Goal: Task Accomplishment & Management: Manage account settings

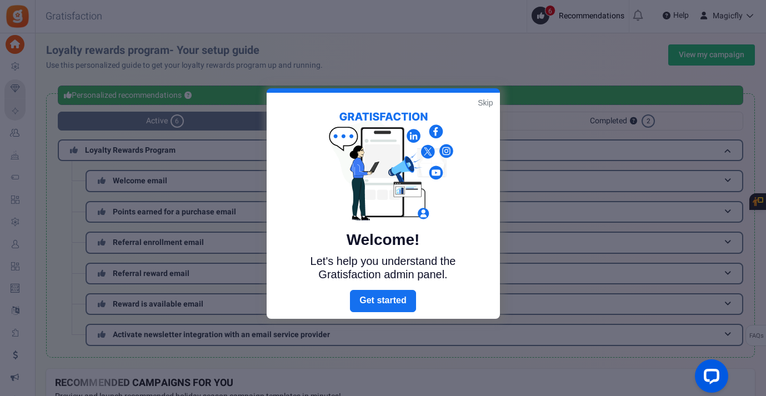
drag, startPoint x: 483, startPoint y: 104, endPoint x: 378, endPoint y: 122, distance: 106.5
click at [482, 104] on link "Skip" at bounding box center [485, 102] width 15 height 11
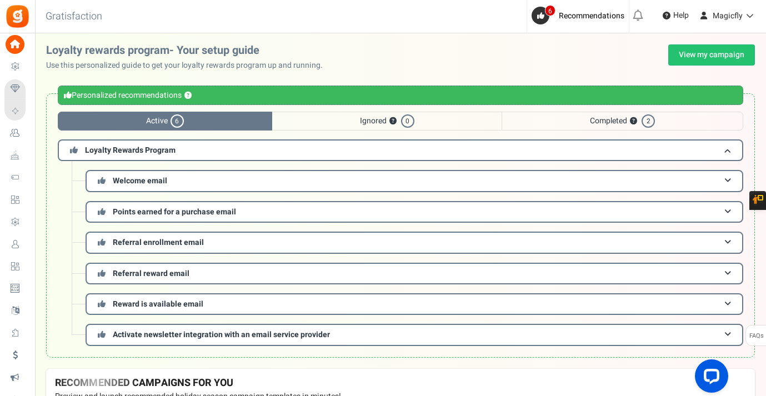
scroll to position [1, 0]
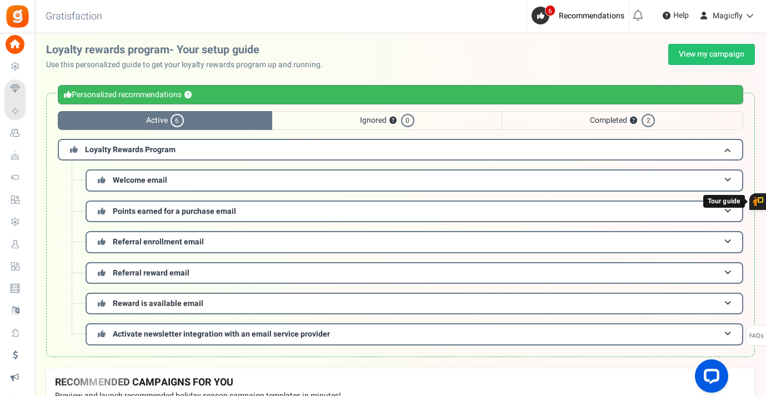
click at [28, 243] on link "Users" at bounding box center [17, 244] width 26 height 19
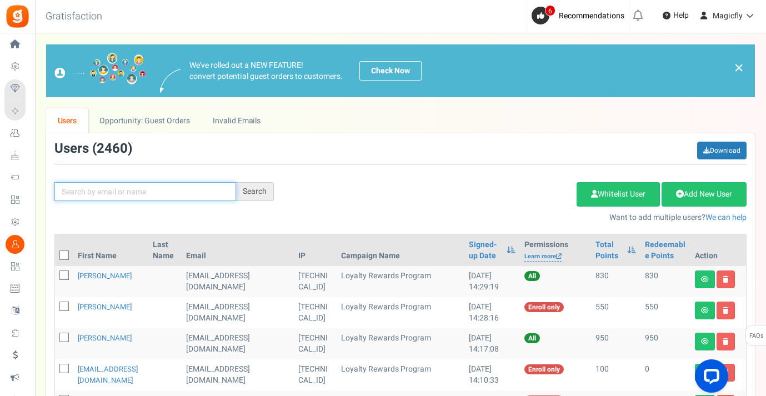
click at [105, 189] on input "text" at bounding box center [145, 191] width 182 height 19
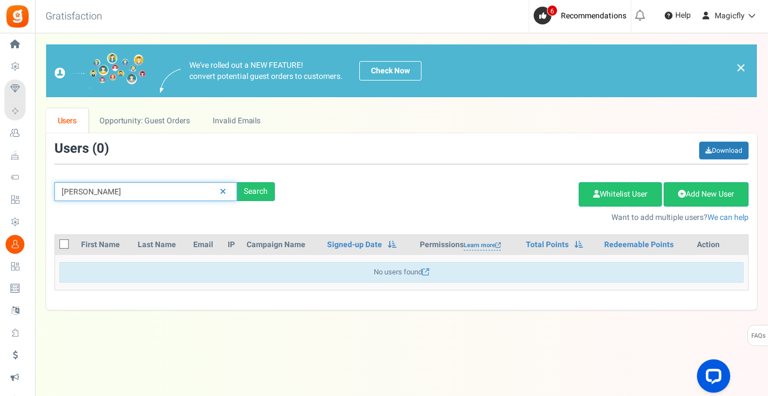
type input "[PERSON_NAME]"
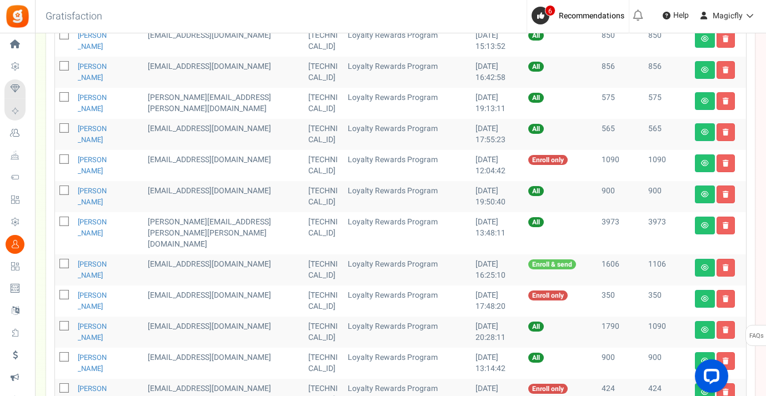
scroll to position [273, 0]
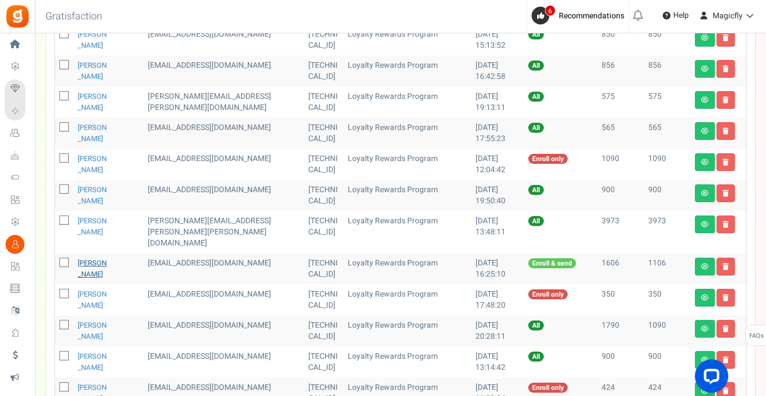
click at [93, 258] on link "[PERSON_NAME]" at bounding box center [92, 269] width 29 height 22
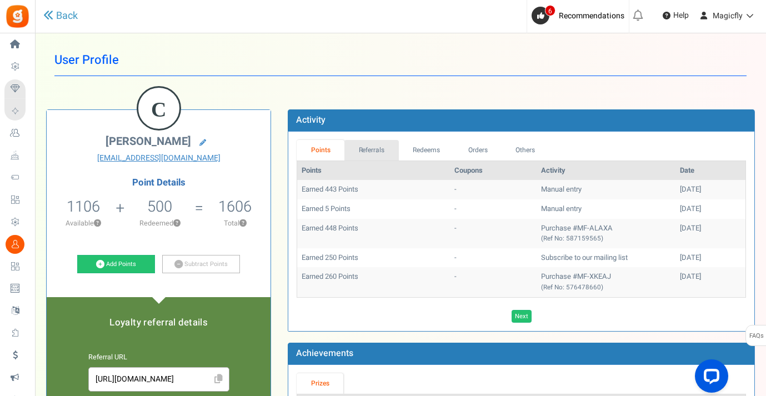
click at [364, 144] on link "Referrals" at bounding box center [371, 150] width 54 height 21
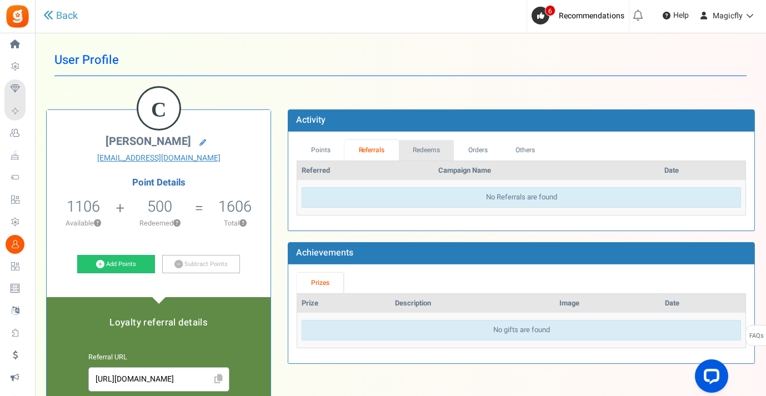
click at [439, 146] on link "Redeems" at bounding box center [427, 150] width 56 height 21
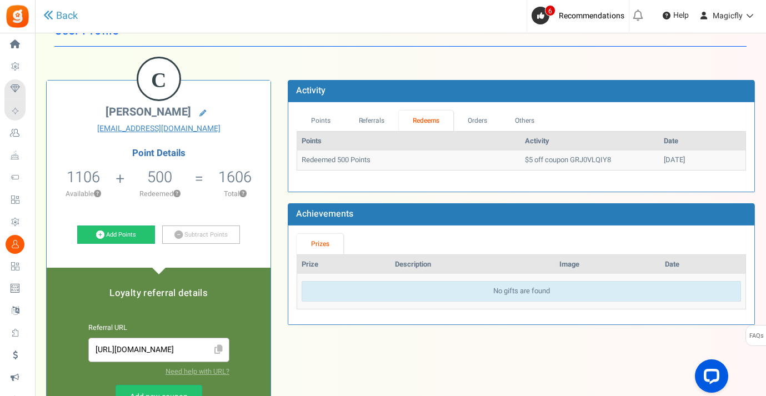
scroll to position [31, 0]
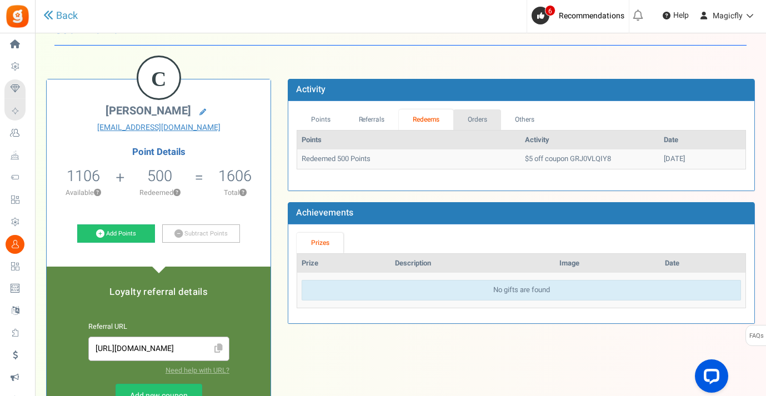
click at [478, 120] on link "Orders" at bounding box center [477, 119] width 48 height 21
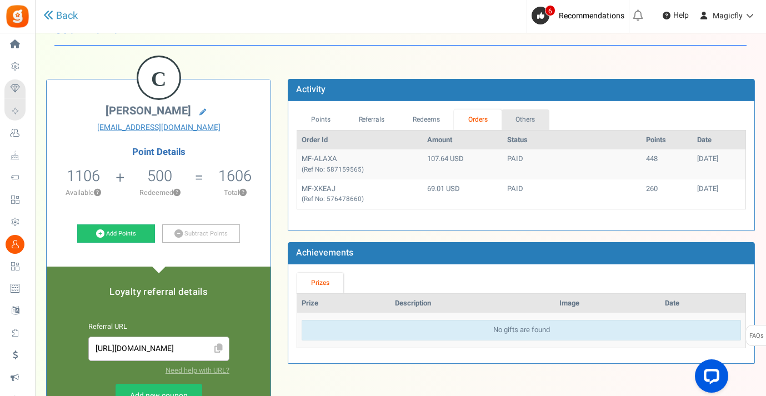
click at [526, 121] on link "Others" at bounding box center [526, 119] width 48 height 21
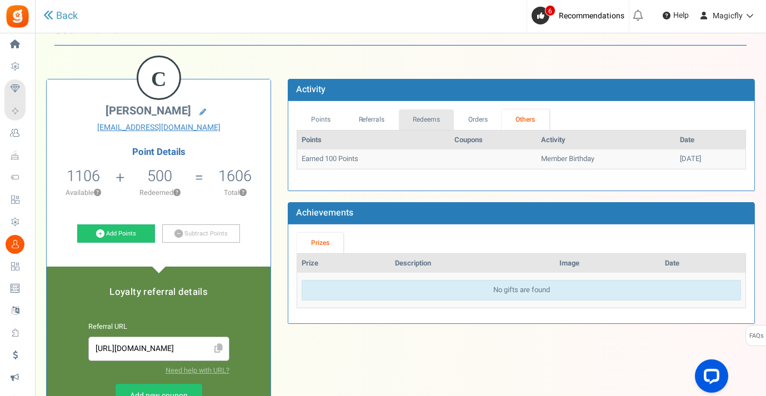
click at [426, 118] on link "Redeems" at bounding box center [427, 119] width 56 height 21
click at [469, 117] on link "Orders" at bounding box center [477, 119] width 48 height 21
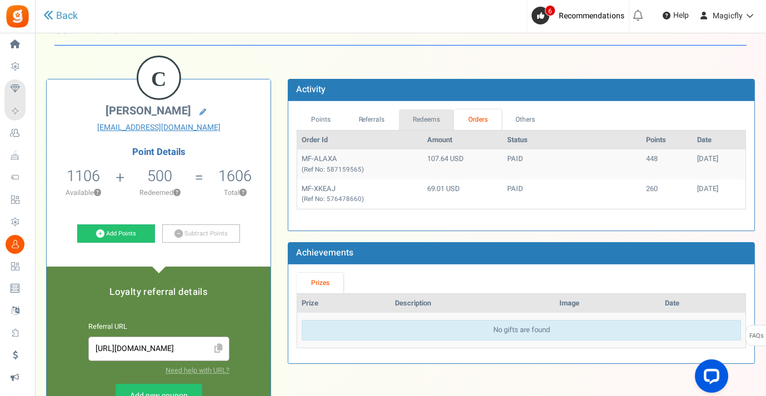
click at [446, 118] on link "Redeems" at bounding box center [427, 119] width 56 height 21
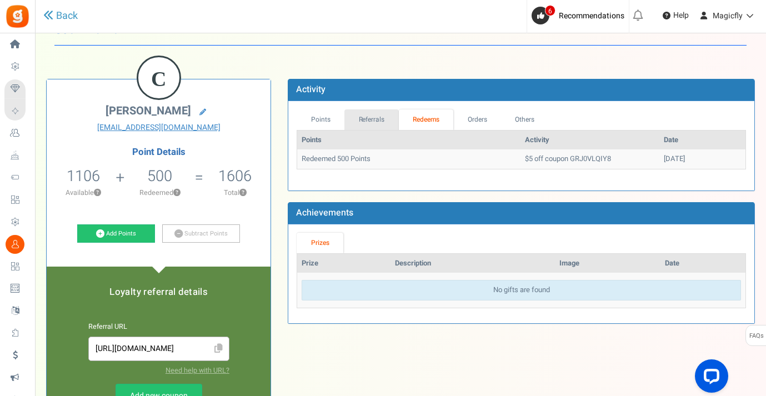
click at [368, 119] on link "Referrals" at bounding box center [371, 119] width 54 height 21
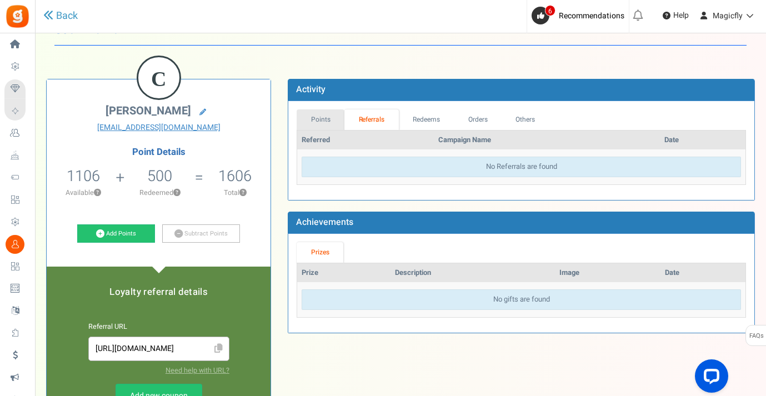
click at [333, 119] on link "Points" at bounding box center [321, 119] width 48 height 21
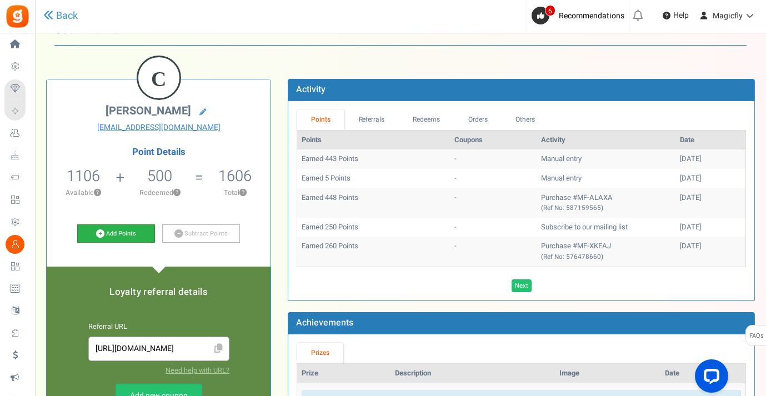
click at [137, 238] on link "Add Points" at bounding box center [116, 233] width 78 height 19
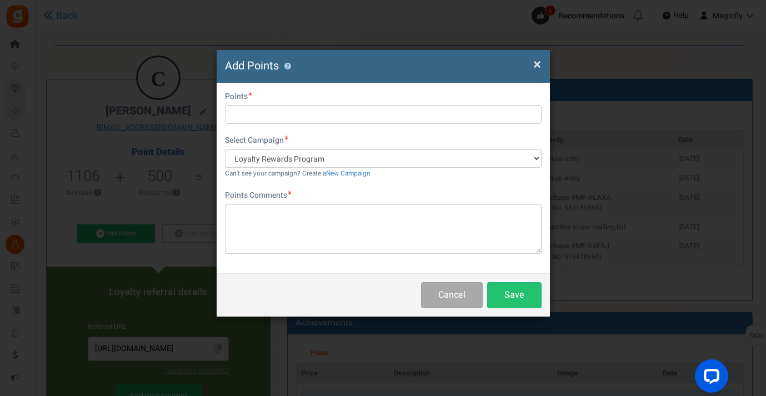
click at [539, 62] on span "×" at bounding box center [537, 64] width 8 height 21
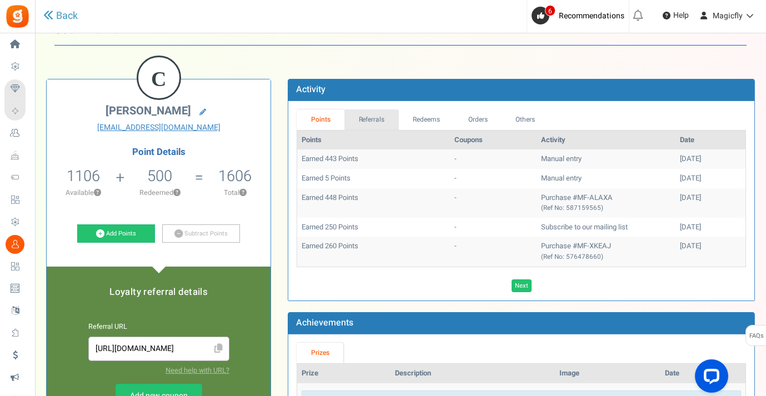
click at [374, 118] on link "Referrals" at bounding box center [371, 119] width 54 height 21
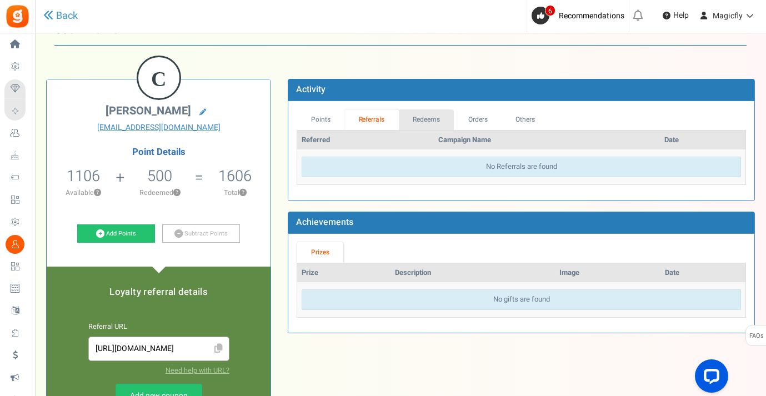
click at [438, 122] on link "Redeems" at bounding box center [427, 119] width 56 height 21
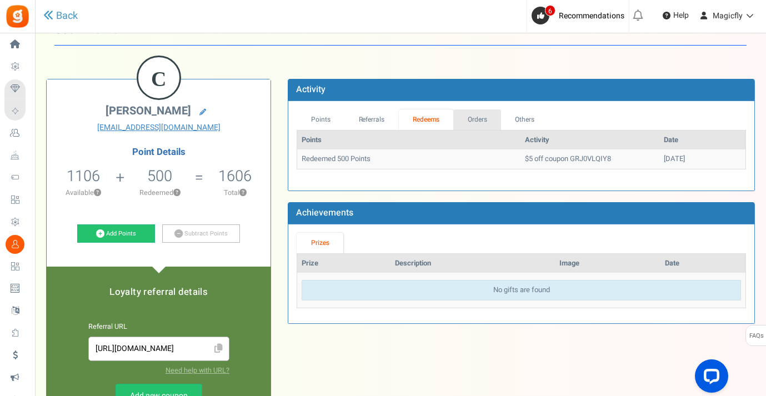
click at [469, 124] on link "Orders" at bounding box center [477, 119] width 48 height 21
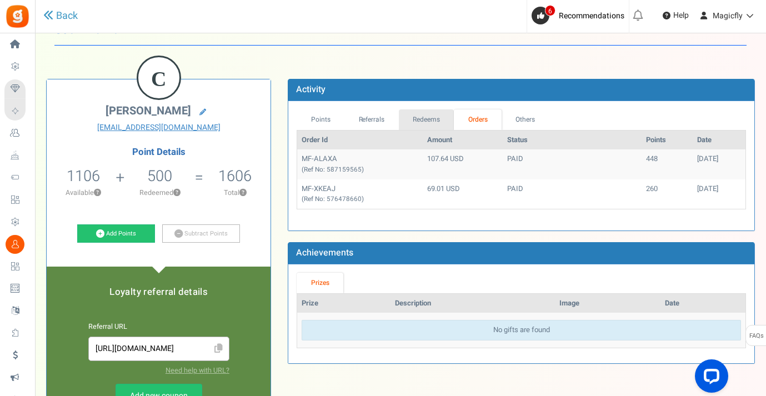
click at [437, 121] on link "Redeems" at bounding box center [427, 119] width 56 height 21
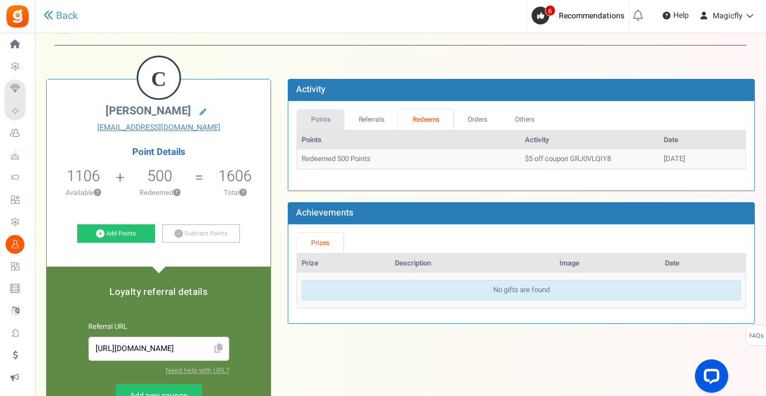
click at [306, 122] on link "Points" at bounding box center [321, 119] width 48 height 21
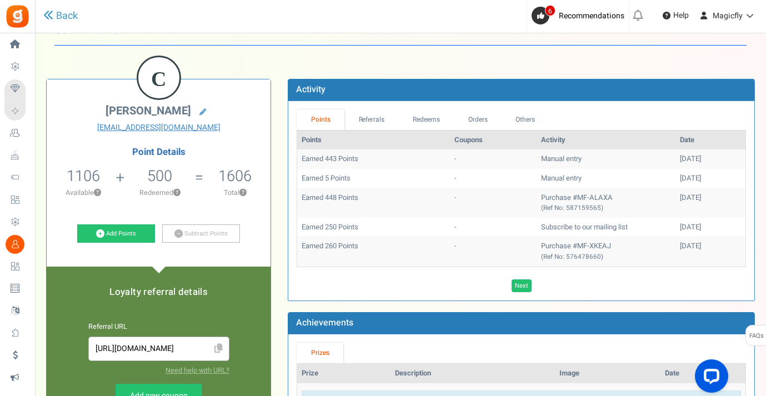
click at [287, 82] on div "Activity Points Referrals Redeems Orders Others Points Coupons Activity Date Ea…" at bounding box center [521, 262] width 484 height 366
click at [425, 121] on link "Redeems" at bounding box center [427, 119] width 56 height 21
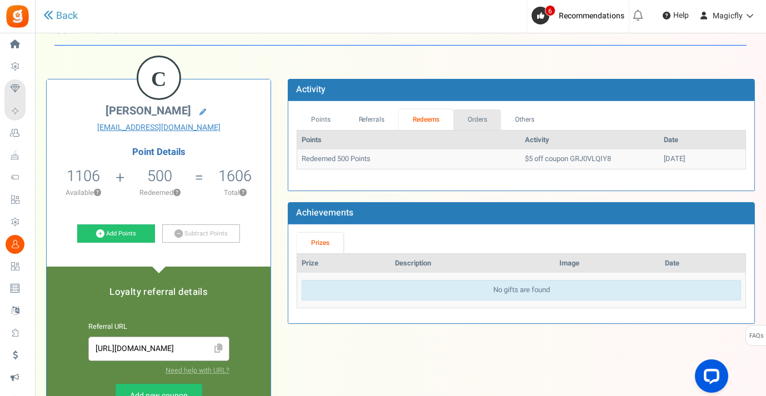
click at [471, 120] on link "Orders" at bounding box center [477, 119] width 48 height 21
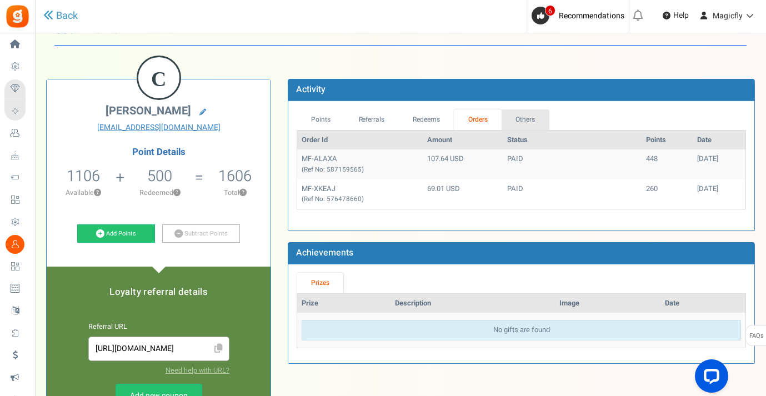
click at [518, 121] on link "Others" at bounding box center [526, 119] width 48 height 21
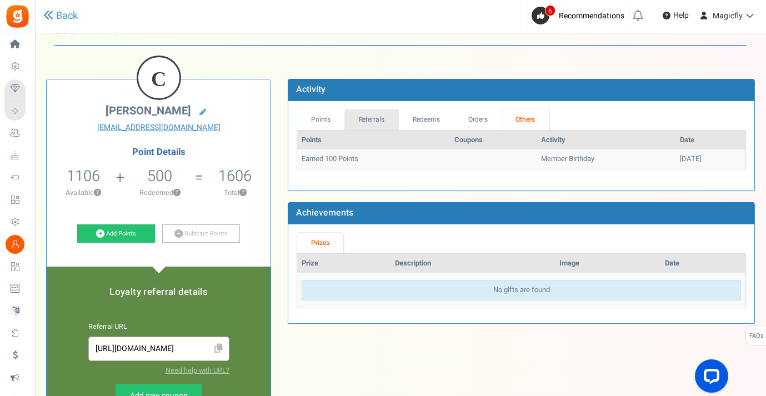
click at [374, 118] on link "Referrals" at bounding box center [371, 119] width 54 height 21
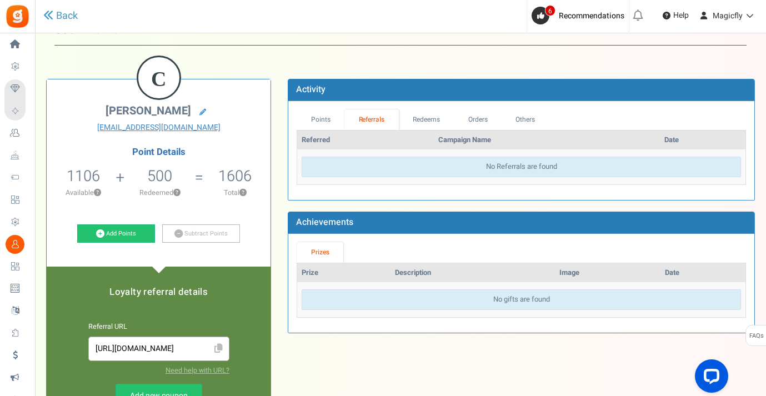
click at [396, 118] on link "Referrals" at bounding box center [371, 119] width 54 height 21
drag, startPoint x: 421, startPoint y: 119, endPoint x: 387, endPoint y: 118, distance: 33.4
click at [420, 119] on link "Redeems" at bounding box center [427, 119] width 56 height 21
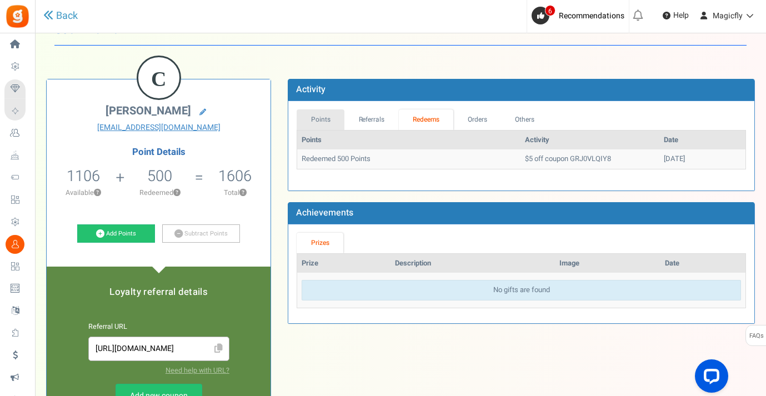
click at [328, 121] on link "Points" at bounding box center [321, 119] width 48 height 21
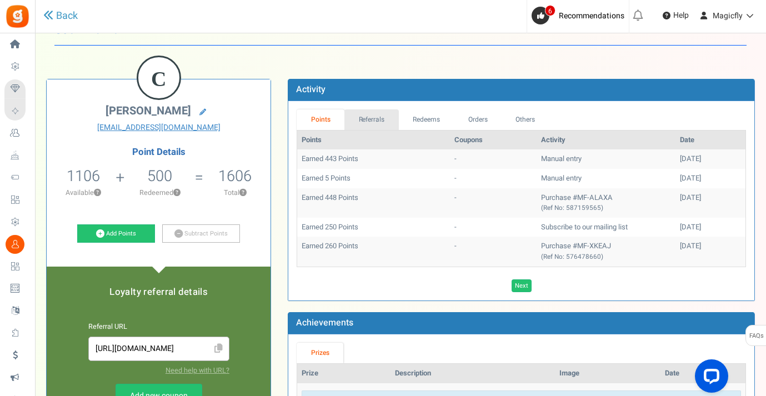
click at [358, 122] on link "Referrals" at bounding box center [371, 119] width 54 height 21
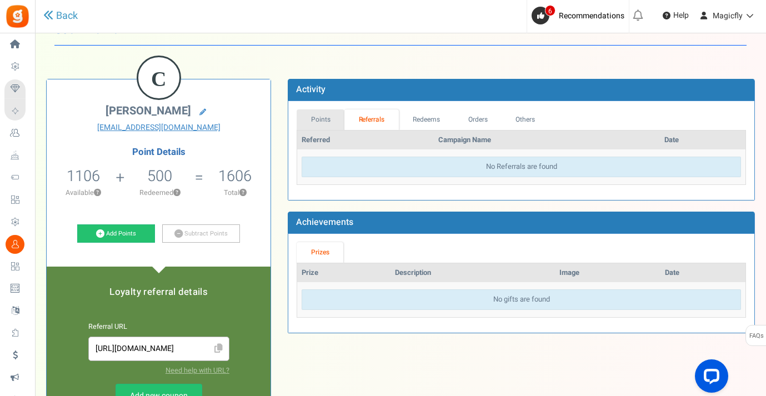
click at [324, 114] on link "Points" at bounding box center [321, 119] width 48 height 21
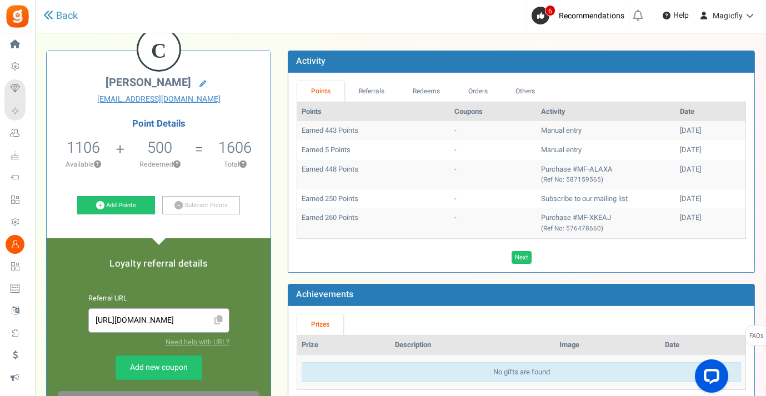
scroll to position [58, 0]
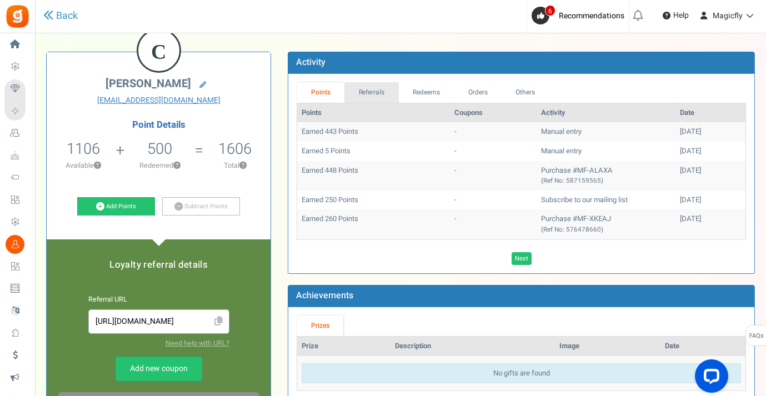
click at [372, 97] on link "Referrals" at bounding box center [371, 92] width 54 height 21
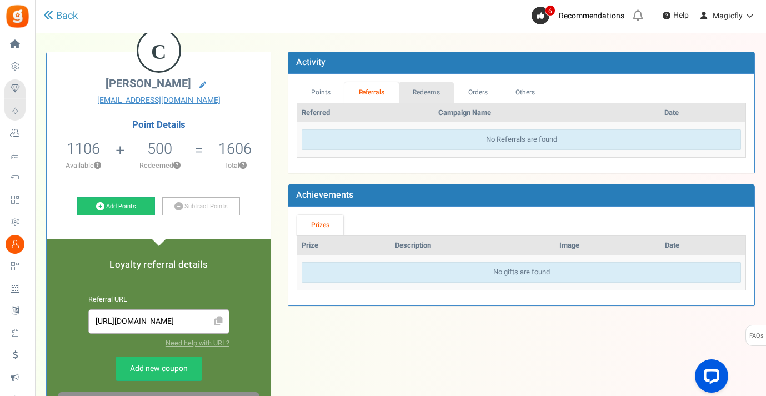
drag, startPoint x: 441, startPoint y: 92, endPoint x: 469, endPoint y: 92, distance: 28.9
click at [441, 92] on link "Redeems" at bounding box center [427, 92] width 56 height 21
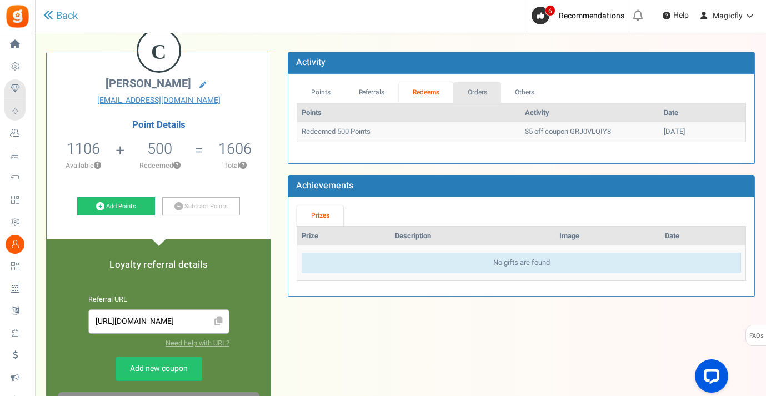
click at [481, 93] on link "Orders" at bounding box center [477, 92] width 48 height 21
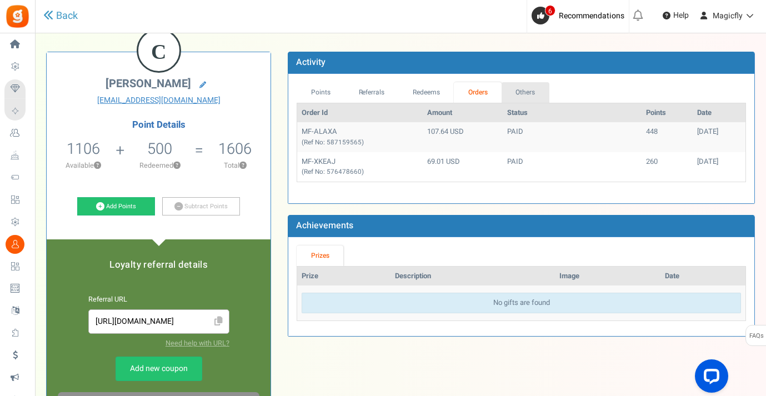
click at [531, 93] on link "Others" at bounding box center [526, 92] width 48 height 21
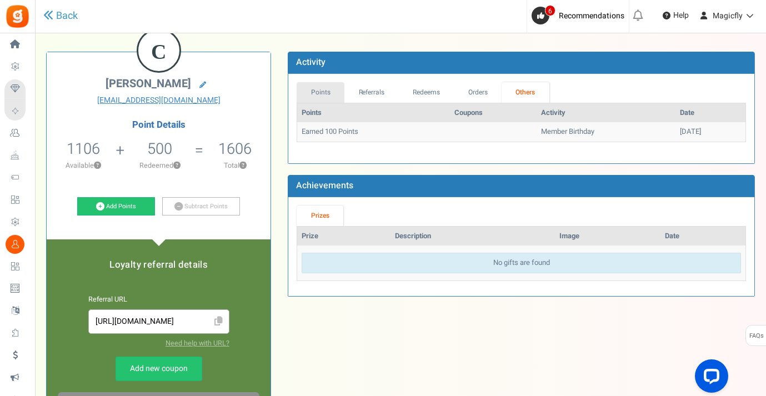
click at [332, 97] on link "Points" at bounding box center [321, 92] width 48 height 21
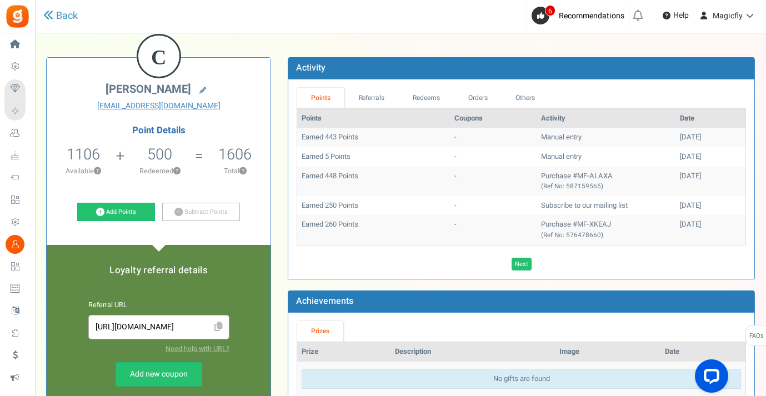
scroll to position [55, 0]
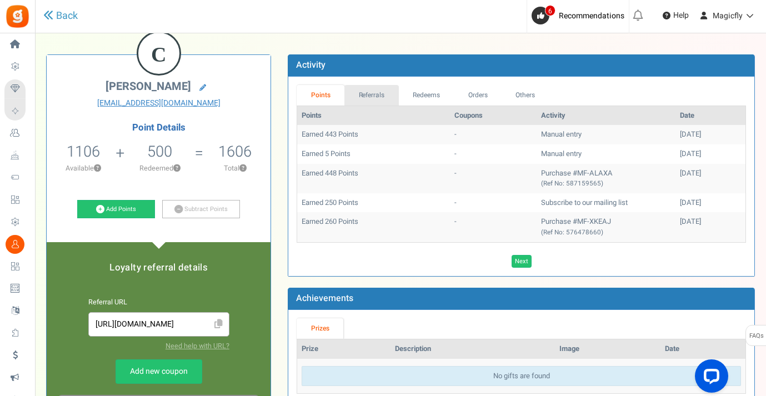
drag, startPoint x: 378, startPoint y: 101, endPoint x: 389, endPoint y: 99, distance: 10.6
click at [378, 101] on link "Referrals" at bounding box center [371, 95] width 54 height 21
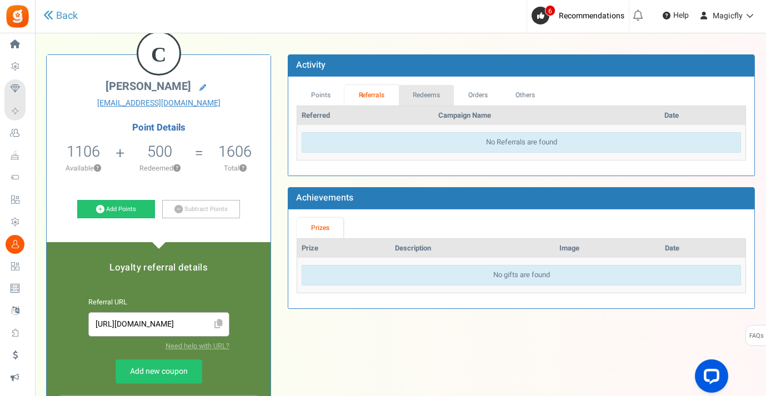
click at [425, 101] on link "Redeems" at bounding box center [427, 95] width 56 height 21
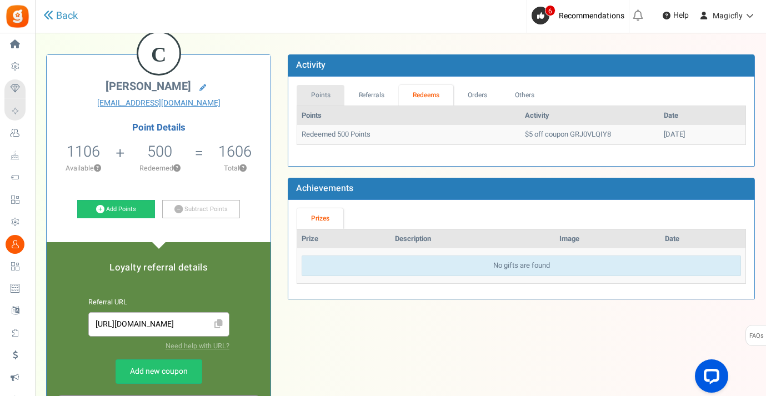
click at [311, 97] on link "Points" at bounding box center [321, 95] width 48 height 21
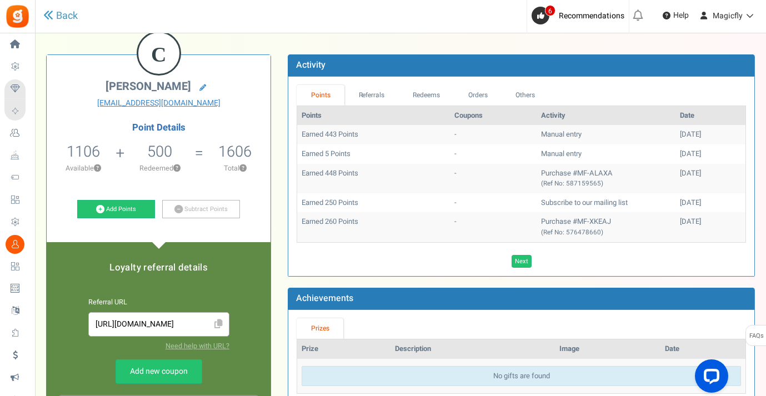
drag, startPoint x: 314, startPoint y: 99, endPoint x: 379, endPoint y: 102, distance: 64.5
click at [314, 99] on link "Points" at bounding box center [321, 95] width 48 height 21
click at [437, 100] on link "Redeems" at bounding box center [427, 95] width 56 height 21
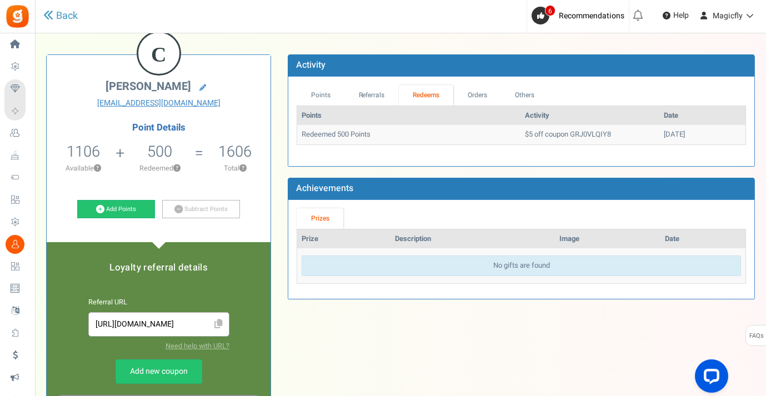
drag, startPoint x: 42, startPoint y: 47, endPoint x: 49, endPoint y: 48, distance: 6.8
click at [0, 0] on span "Home" at bounding box center [0, 0] width 0 height 0
